Goal: Task Accomplishment & Management: Manage account settings

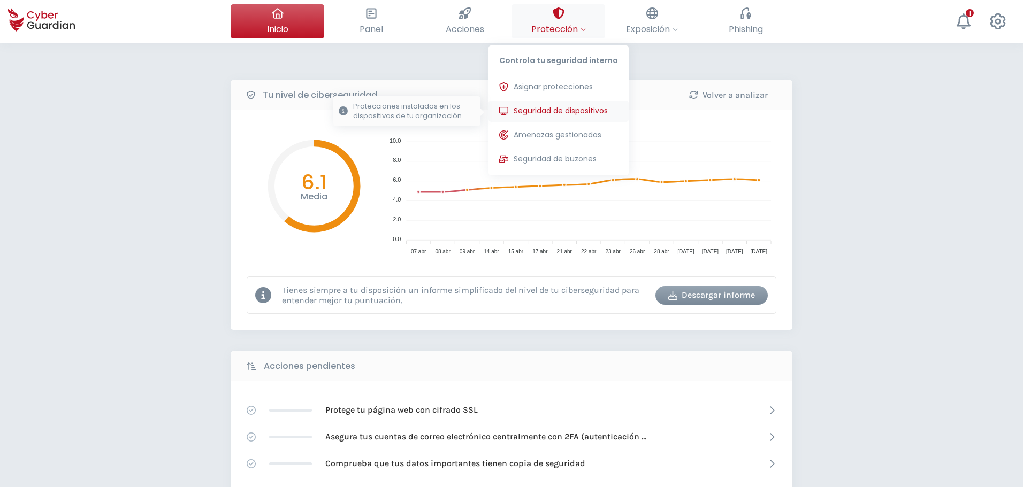
click at [551, 113] on span "Seguridad de dispositivos" at bounding box center [561, 110] width 94 height 11
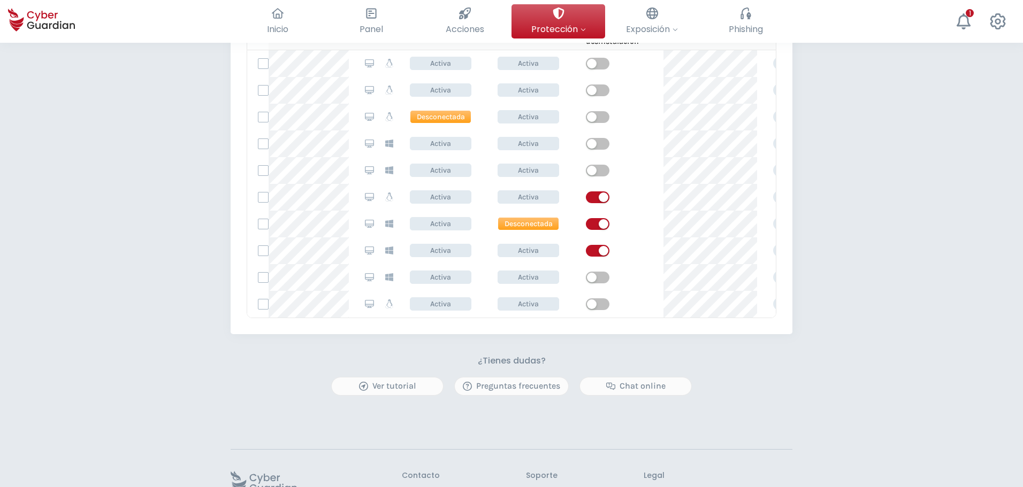
scroll to position [535, 0]
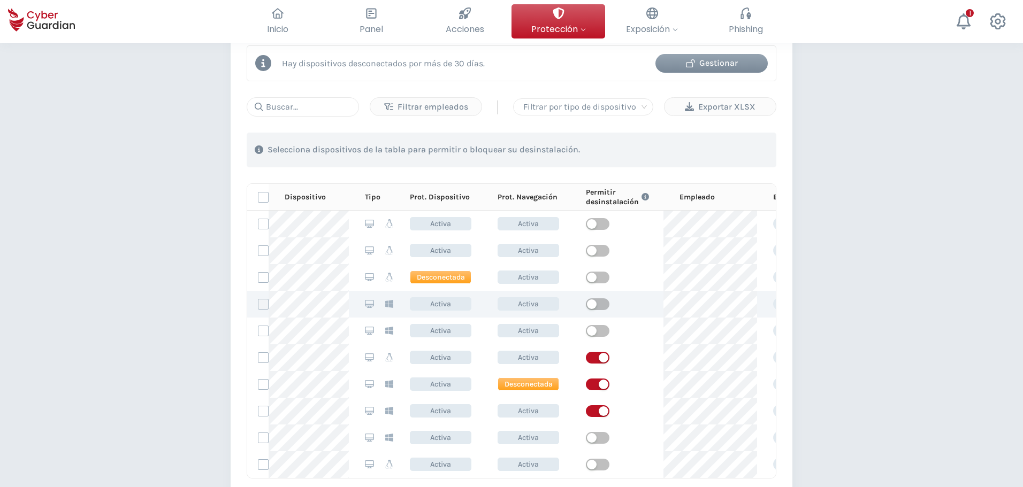
click at [262, 304] on label at bounding box center [263, 304] width 11 height 11
click at [258, 304] on input "checkbox" at bounding box center [258, 305] width 0 height 10
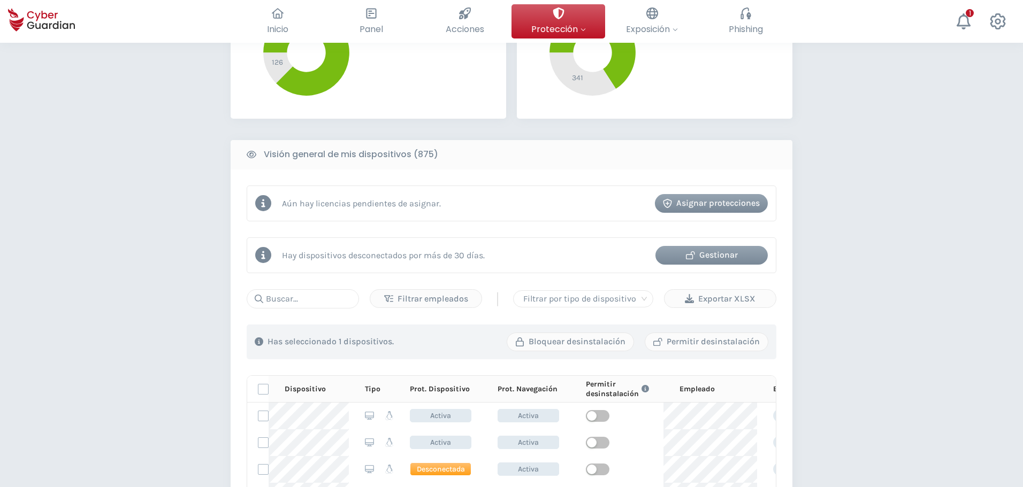
scroll to position [0, 0]
